Goal: Transaction & Acquisition: Purchase product/service

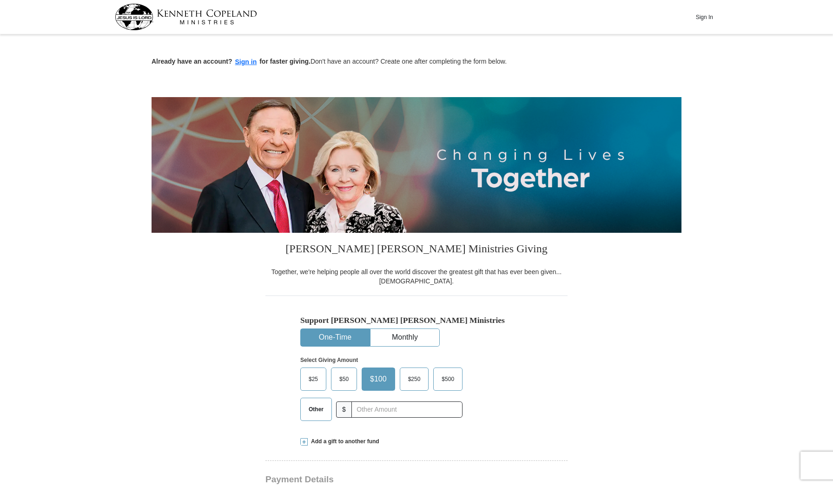
click at [316, 404] on span "Other" at bounding box center [316, 410] width 24 height 14
click at [0, 0] on input "Other" at bounding box center [0, 0] width 0 height 0
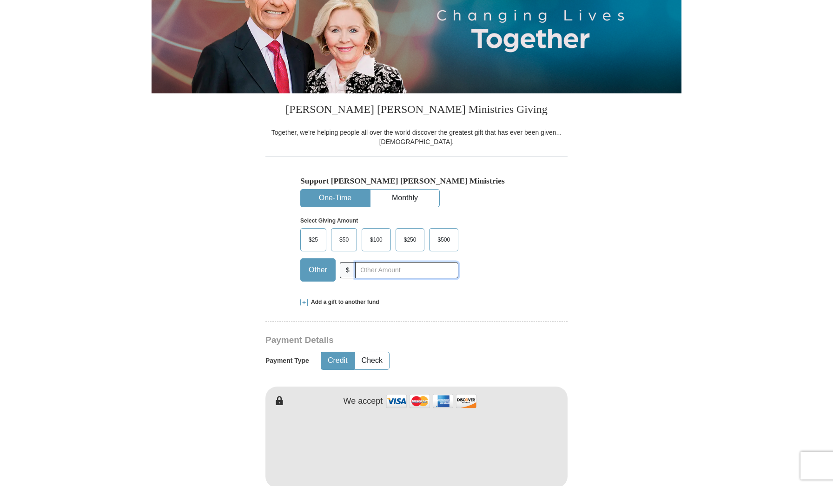
scroll to position [186, 0]
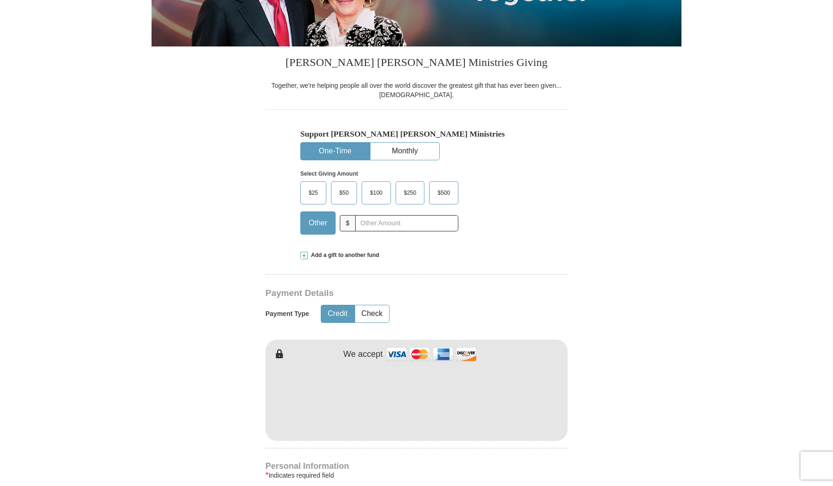
click at [341, 256] on span "Add a gift to another fund" at bounding box center [344, 256] width 72 height 8
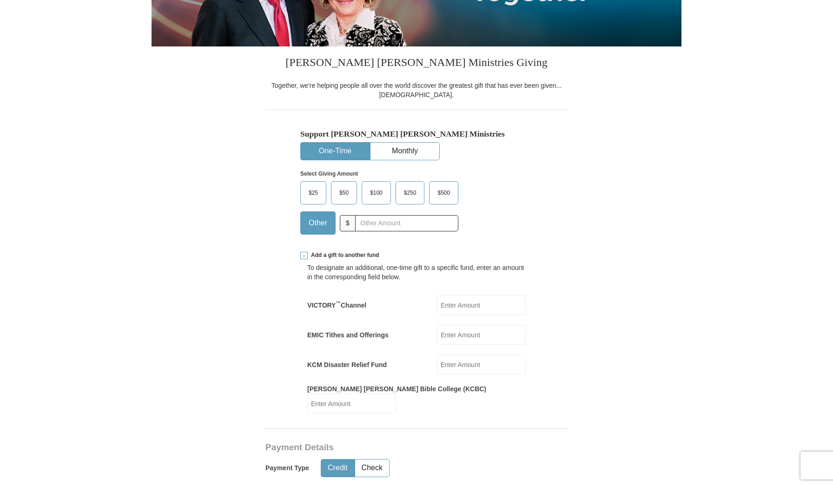
click at [468, 338] on input "EMIC Tithes and Offerings" at bounding box center [481, 335] width 89 height 20
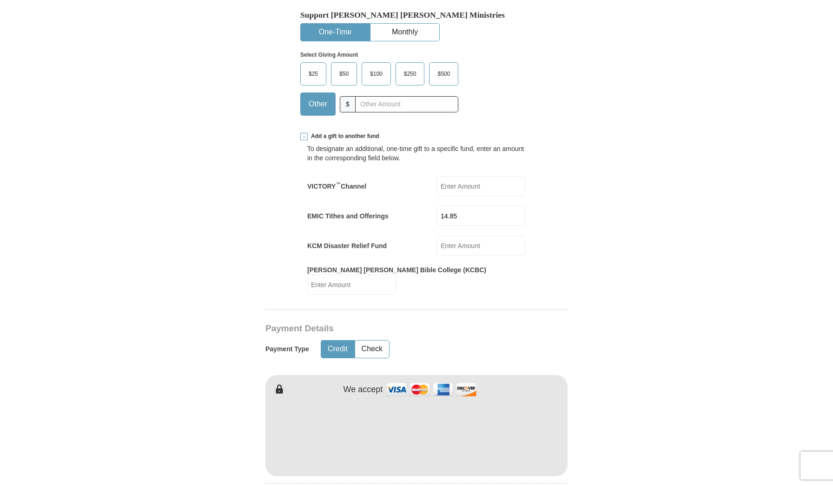
scroll to position [344, 0]
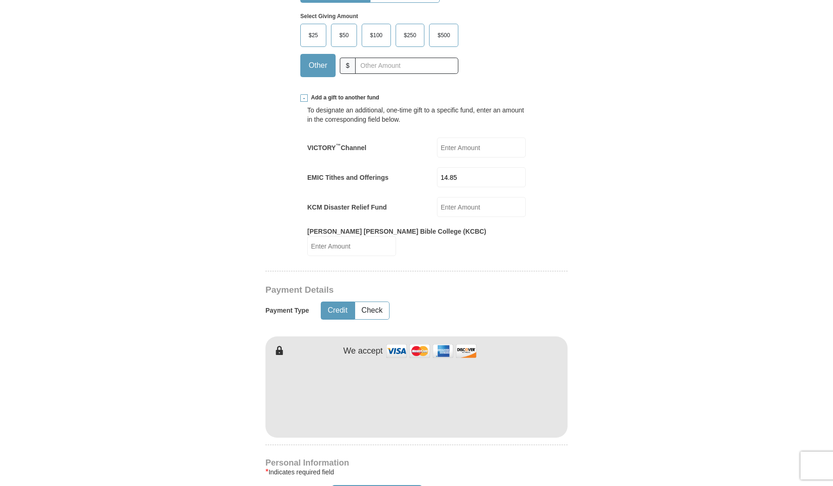
type input "14.85"
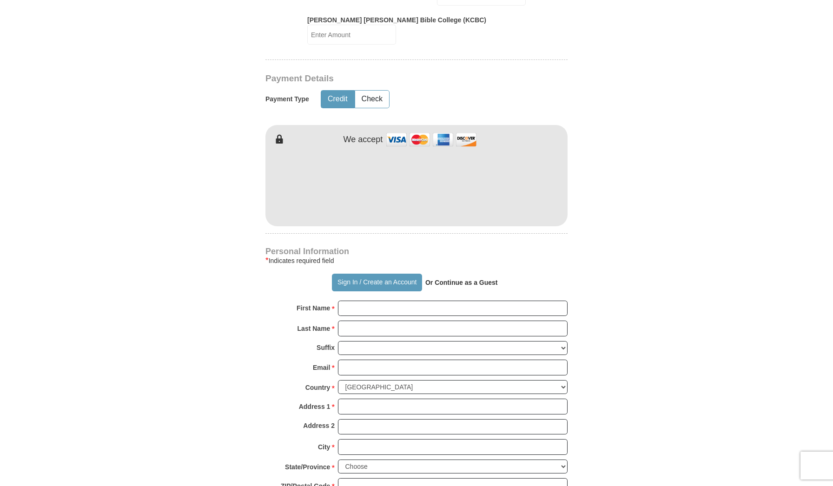
scroll to position [575, 0]
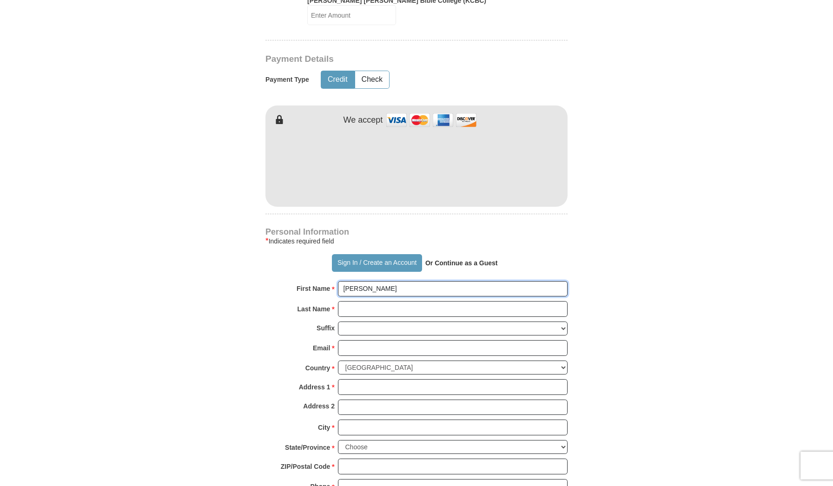
type input "[PERSON_NAME]"
type input "Salifu"
type input "[EMAIL_ADDRESS][DOMAIN_NAME]"
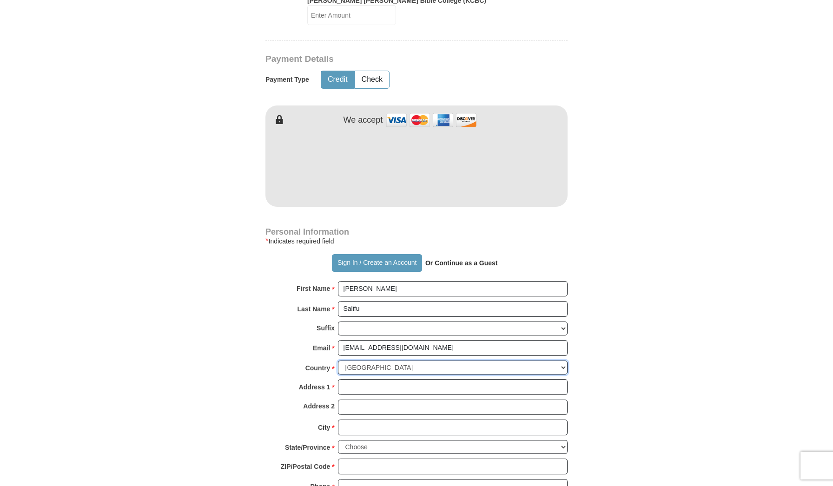
click at [389, 361] on select "[GEOGRAPHIC_DATA] [GEOGRAPHIC_DATA] [GEOGRAPHIC_DATA] [GEOGRAPHIC_DATA] [GEOGRA…" at bounding box center [453, 368] width 230 height 14
select select "NG"
type input "DVC 022 Site A, Community 3"
click at [456, 380] on input "DVC 022 Site A, Community 3" at bounding box center [453, 388] width 230 height 16
click at [422, 400] on input "Address 2" at bounding box center [453, 408] width 230 height 16
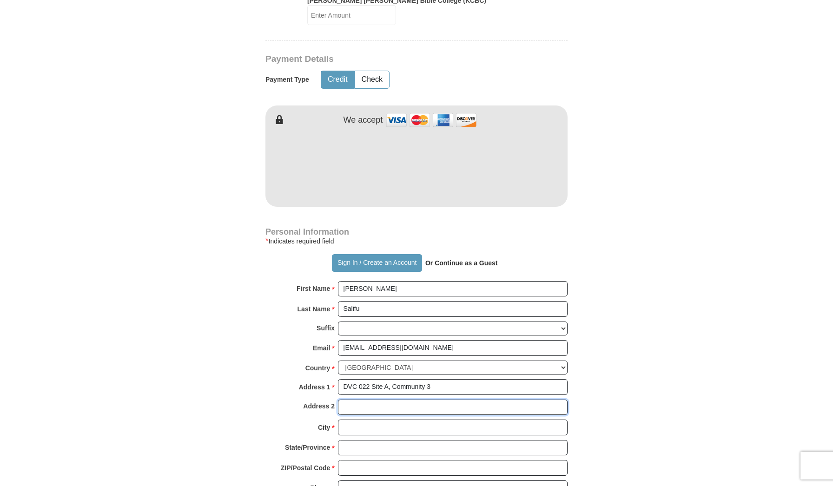
type input "t"
type input "[GEOGRAPHIC_DATA], [GEOGRAPHIC_DATA]. [GEOGRAPHIC_DATA]"
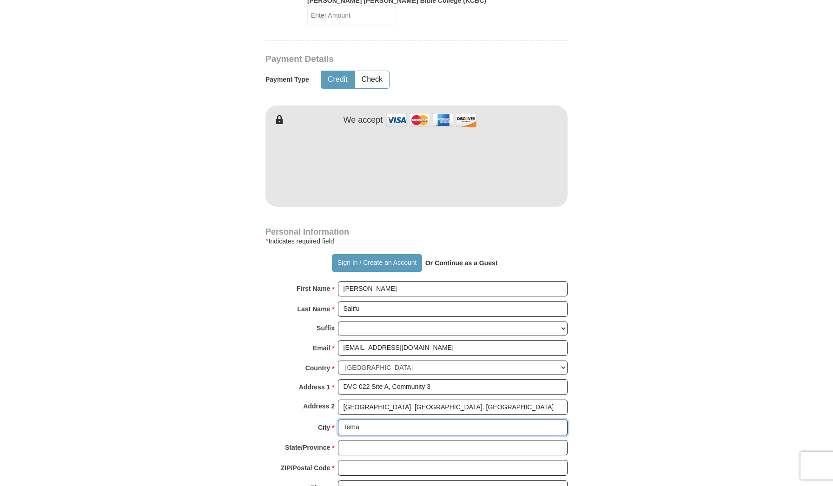
type input "Tema"
type input "Greater Ac"
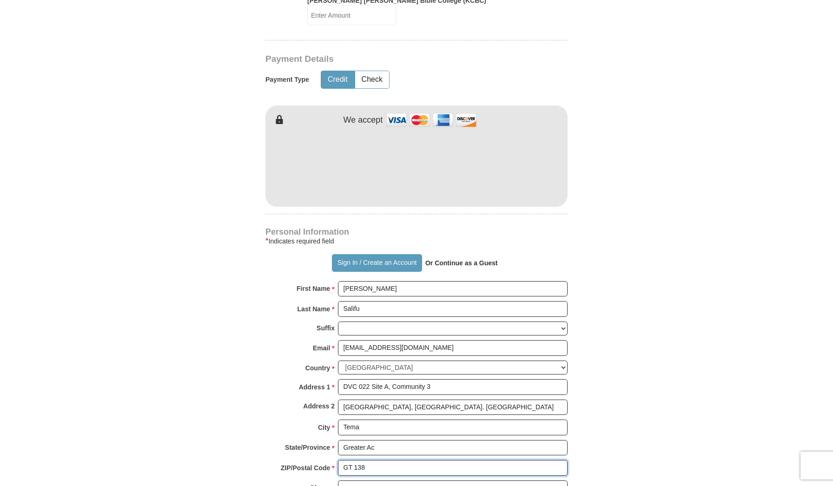
type input "GT 138"
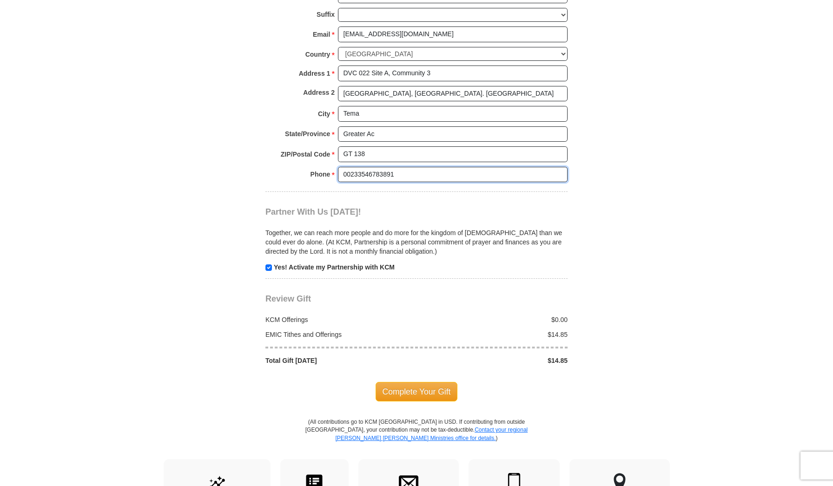
scroll to position [892, 0]
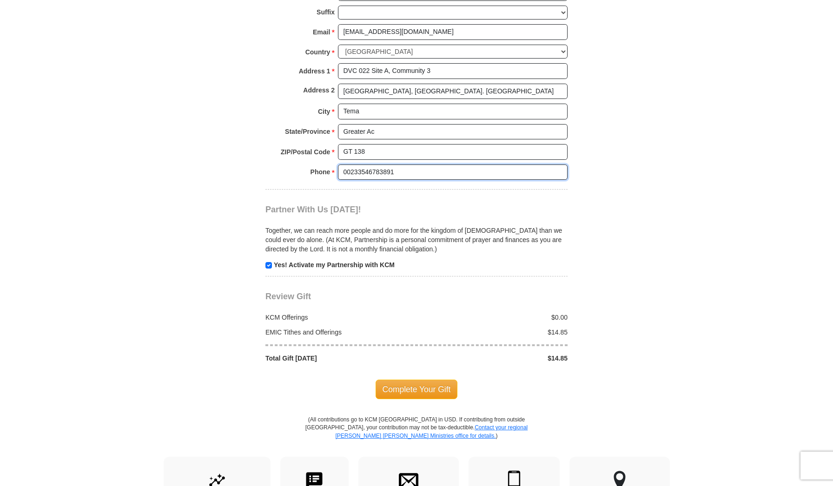
type input "00233546783891"
click at [267, 262] on input "checkbox" at bounding box center [269, 265] width 7 height 7
checkbox input "false"
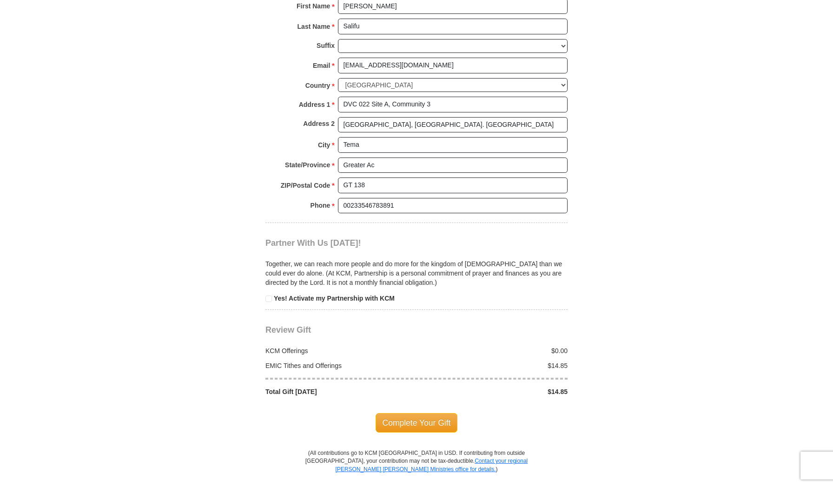
scroll to position [910, 0]
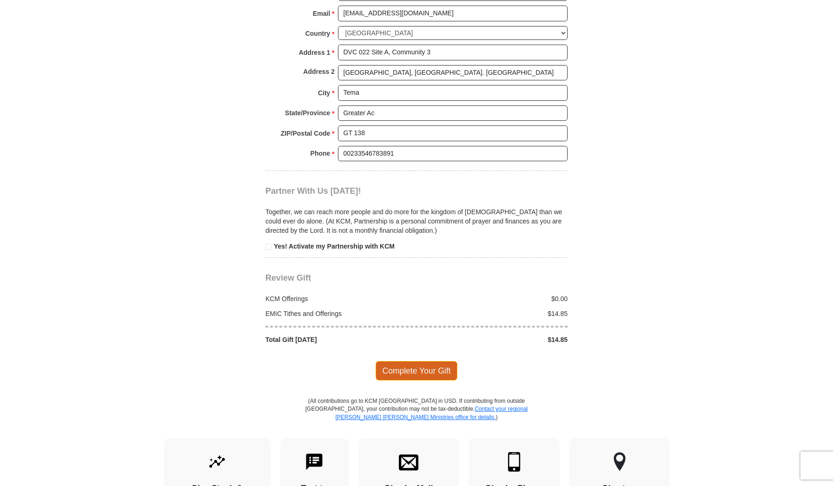
click at [418, 361] on span "Complete Your Gift" at bounding box center [417, 371] width 82 height 20
